Goal: Navigation & Orientation: Find specific page/section

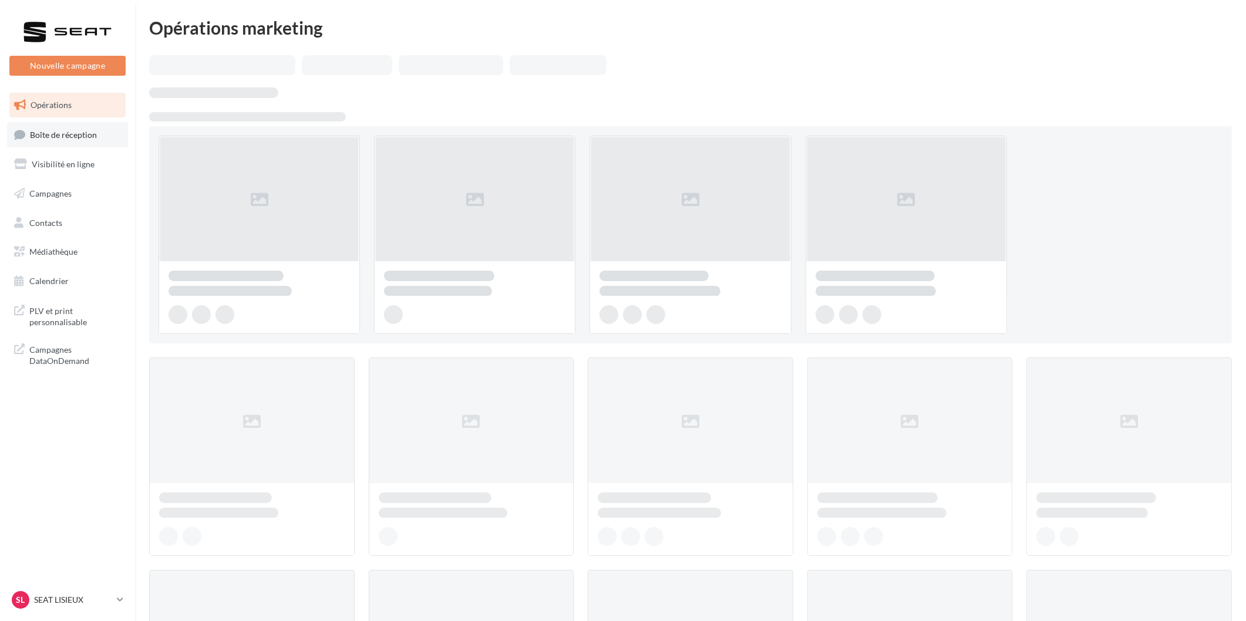
click at [72, 130] on span "Boîte de réception" at bounding box center [63, 134] width 67 height 10
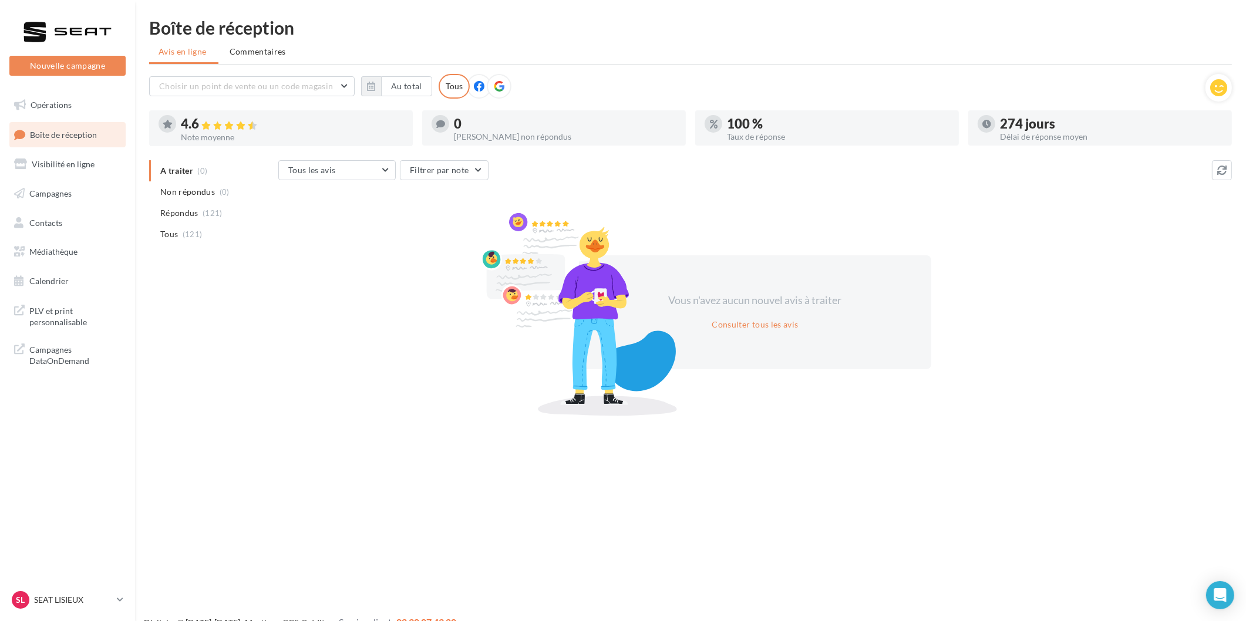
click at [48, 612] on div "SL SEAT LISIEUX SEAT-[GEOGRAPHIC_DATA]" at bounding box center [67, 605] width 135 height 32
click at [49, 602] on p "SEAT LISIEUX" at bounding box center [73, 600] width 78 height 12
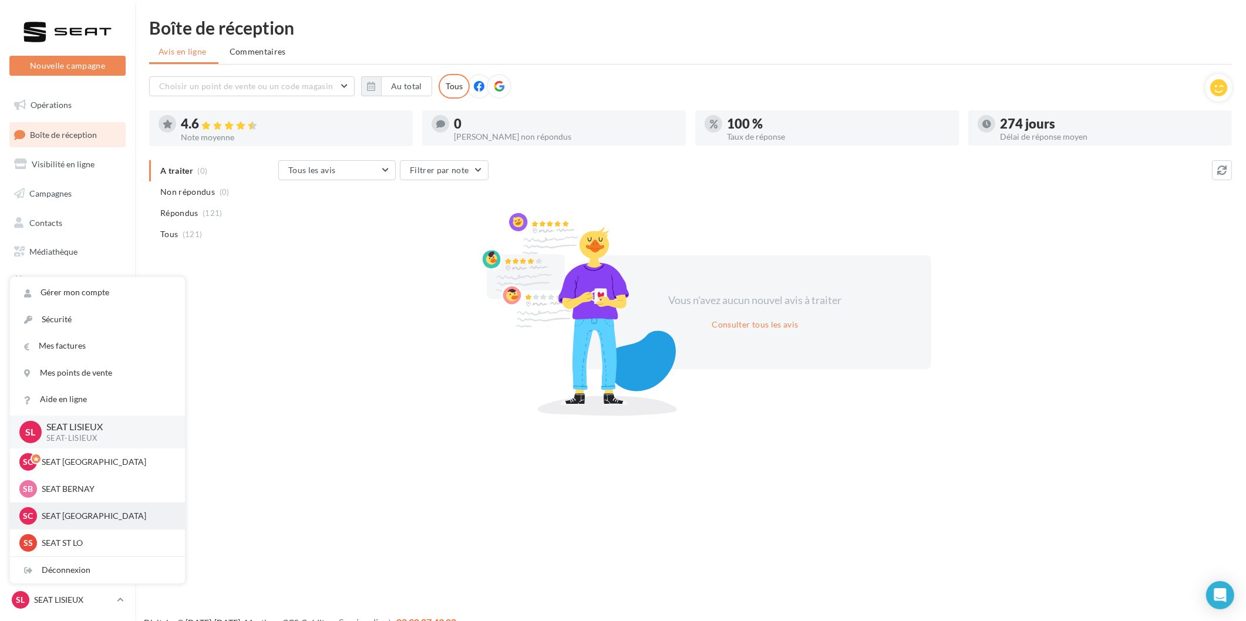
click at [79, 507] on div "SC SEAT [GEOGRAPHIC_DATA] SEAT-[GEOGRAPHIC_DATA]" at bounding box center [97, 516] width 156 height 18
